Goal: Information Seeking & Learning: Learn about a topic

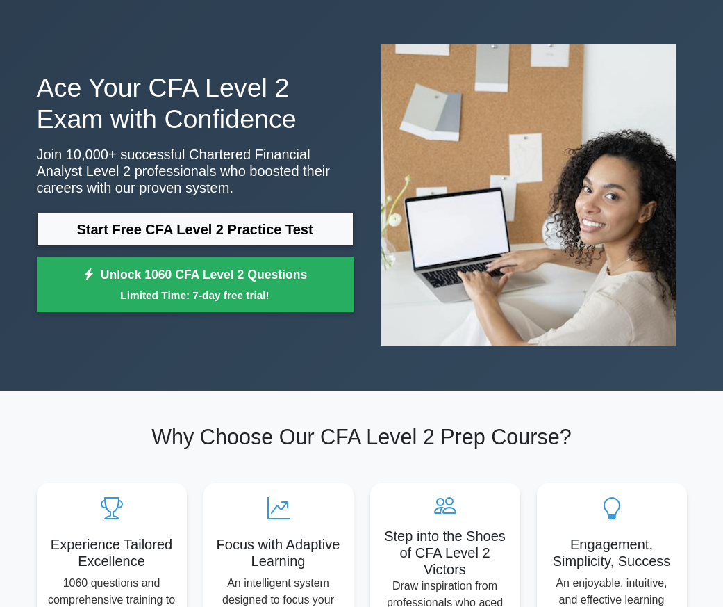
scroll to position [69, 0]
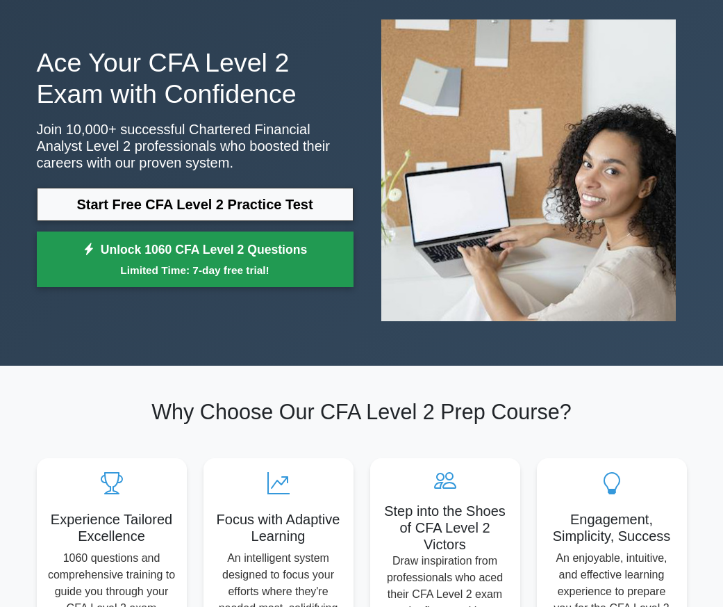
click at [208, 259] on link "Unlock 1060 CFA Level 2 Questions Limited Time: 7-day free trial!" at bounding box center [195, 259] width 317 height 56
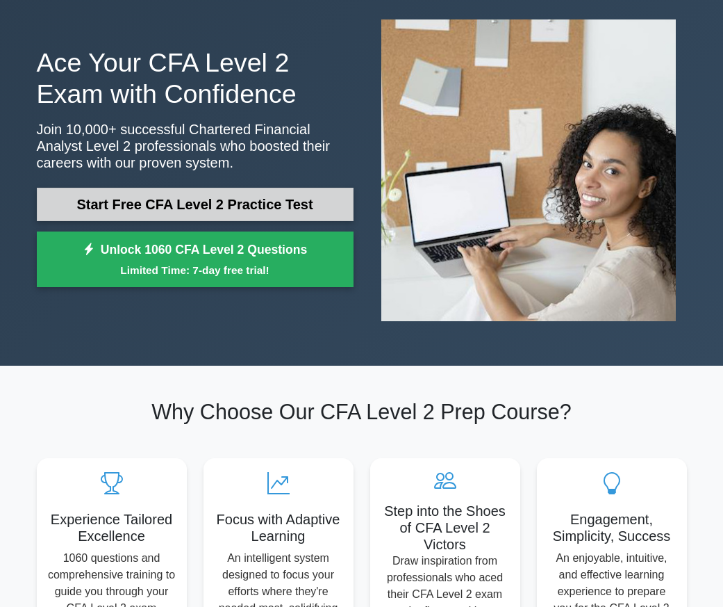
click at [181, 204] on link "Start Free CFA Level 2 Practice Test" at bounding box center [195, 204] width 317 height 33
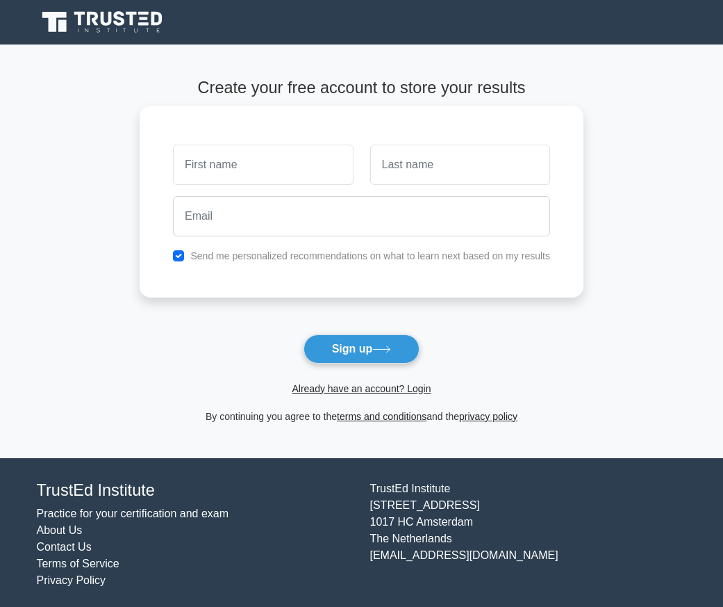
click at [277, 163] on input "text" at bounding box center [263, 165] width 180 height 40
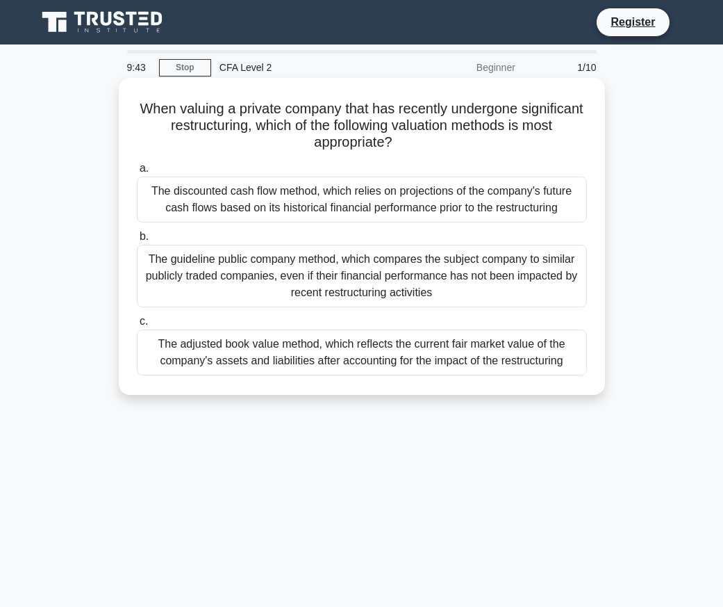
click at [459, 356] on div "The adjusted book value method, which reflects the current fair market value of…" at bounding box center [362, 352] width 450 height 46
click at [137, 326] on input "c. The adjusted book value method, which reflects the current fair market value…" at bounding box center [137, 321] width 0 height 9
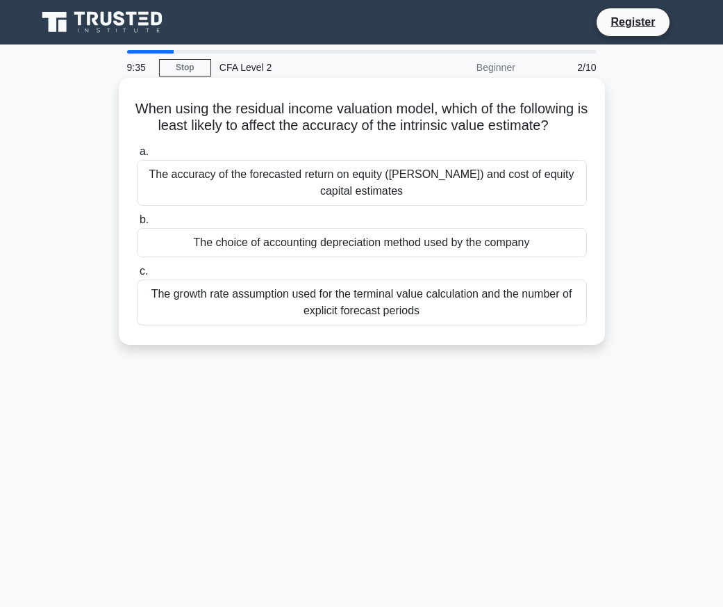
click at [466, 194] on div "The accuracy of the forecasted return on equity ([PERSON_NAME]) and cost of equ…" at bounding box center [362, 183] width 450 height 46
click at [137, 156] on input "a. The accuracy of the forecasted return on equity (ROE) and cost of equity cap…" at bounding box center [137, 151] width 0 height 9
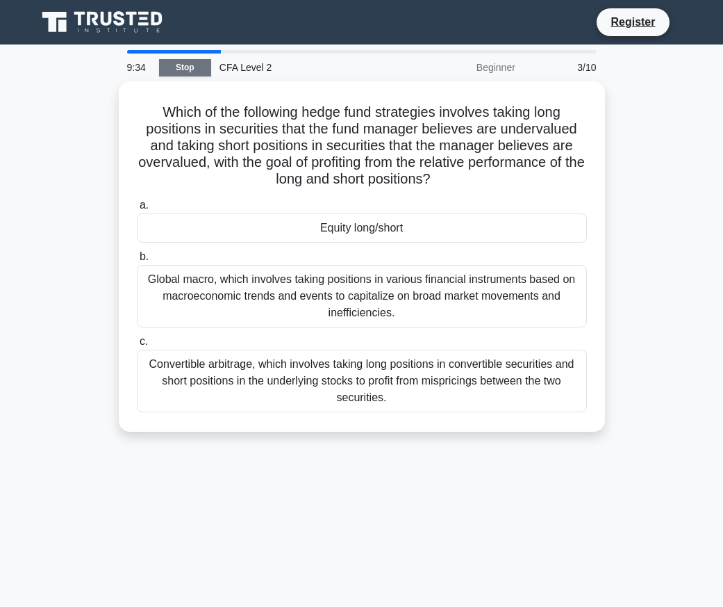
click at [200, 64] on link "Stop" at bounding box center [185, 67] width 52 height 17
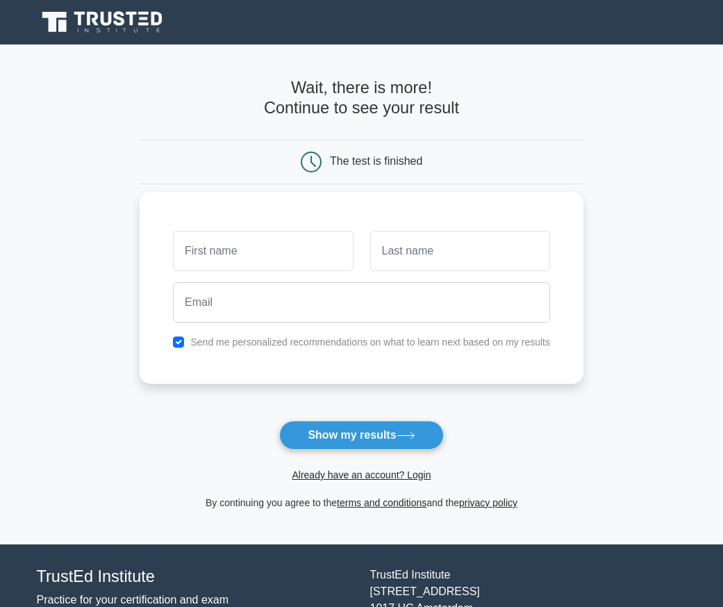
click at [267, 259] on input "text" at bounding box center [263, 251] width 180 height 40
type input "a[pdfjoph"
type input "aofhado"
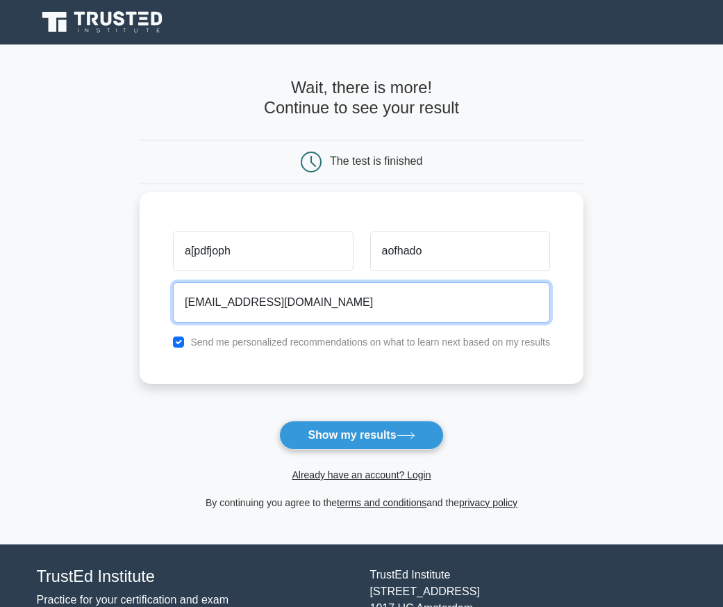
type input "[EMAIL_ADDRESS][DOMAIN_NAME]"
click at [279, 420] on button "Show my results" at bounding box center [361, 434] width 164 height 29
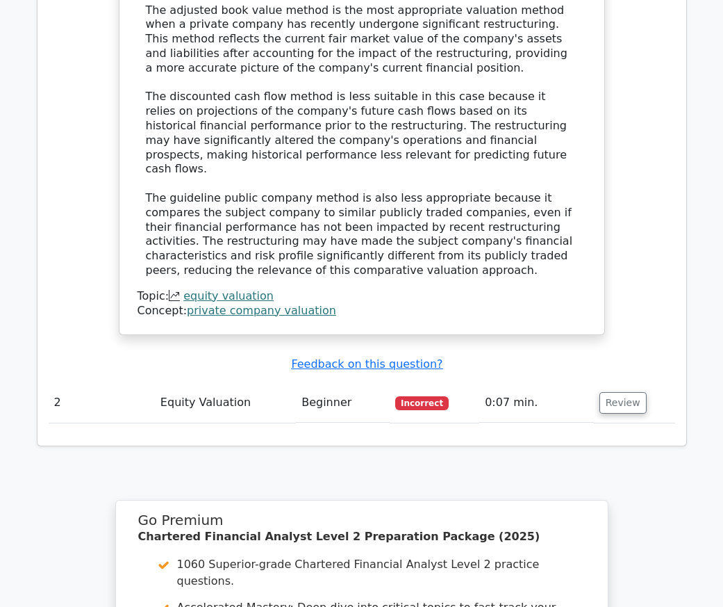
scroll to position [1459, 0]
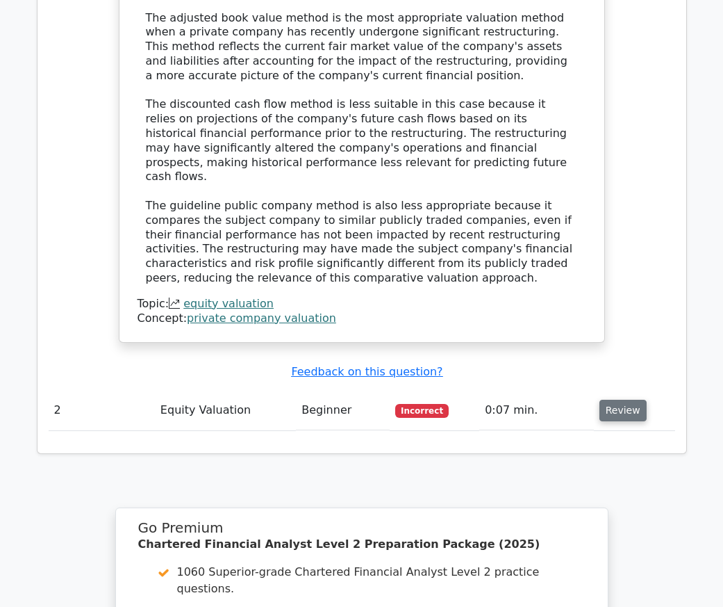
click at [609, 400] on button "Review" at bounding box center [623, 411] width 47 height 22
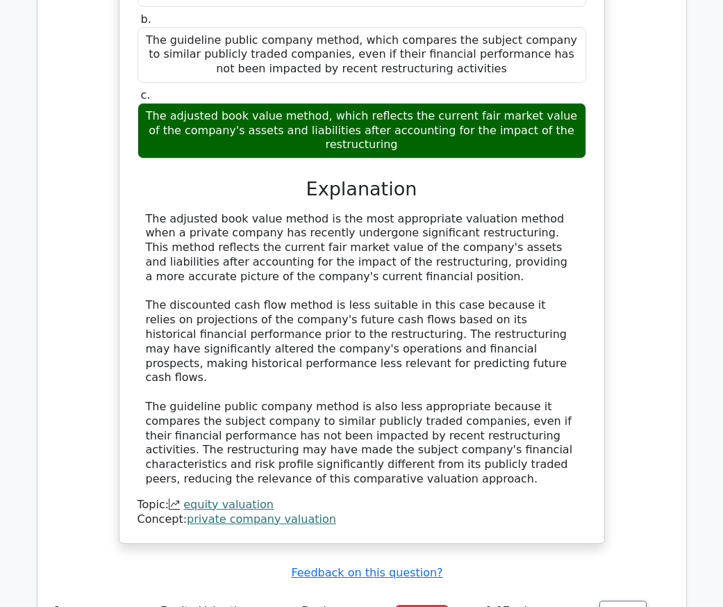
scroll to position [1112, 0]
